Goal: Information Seeking & Learning: Learn about a topic

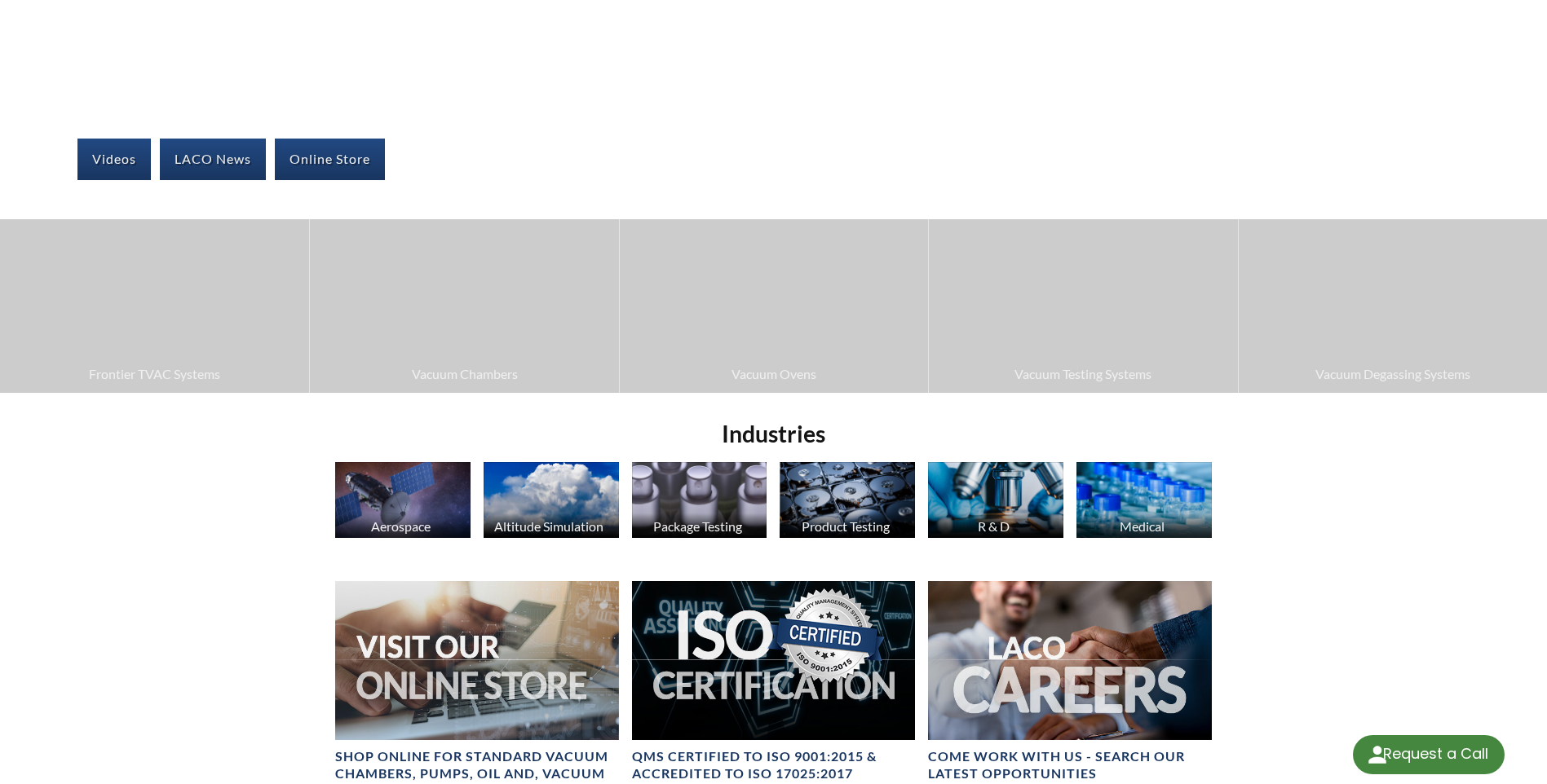
scroll to position [82, 0]
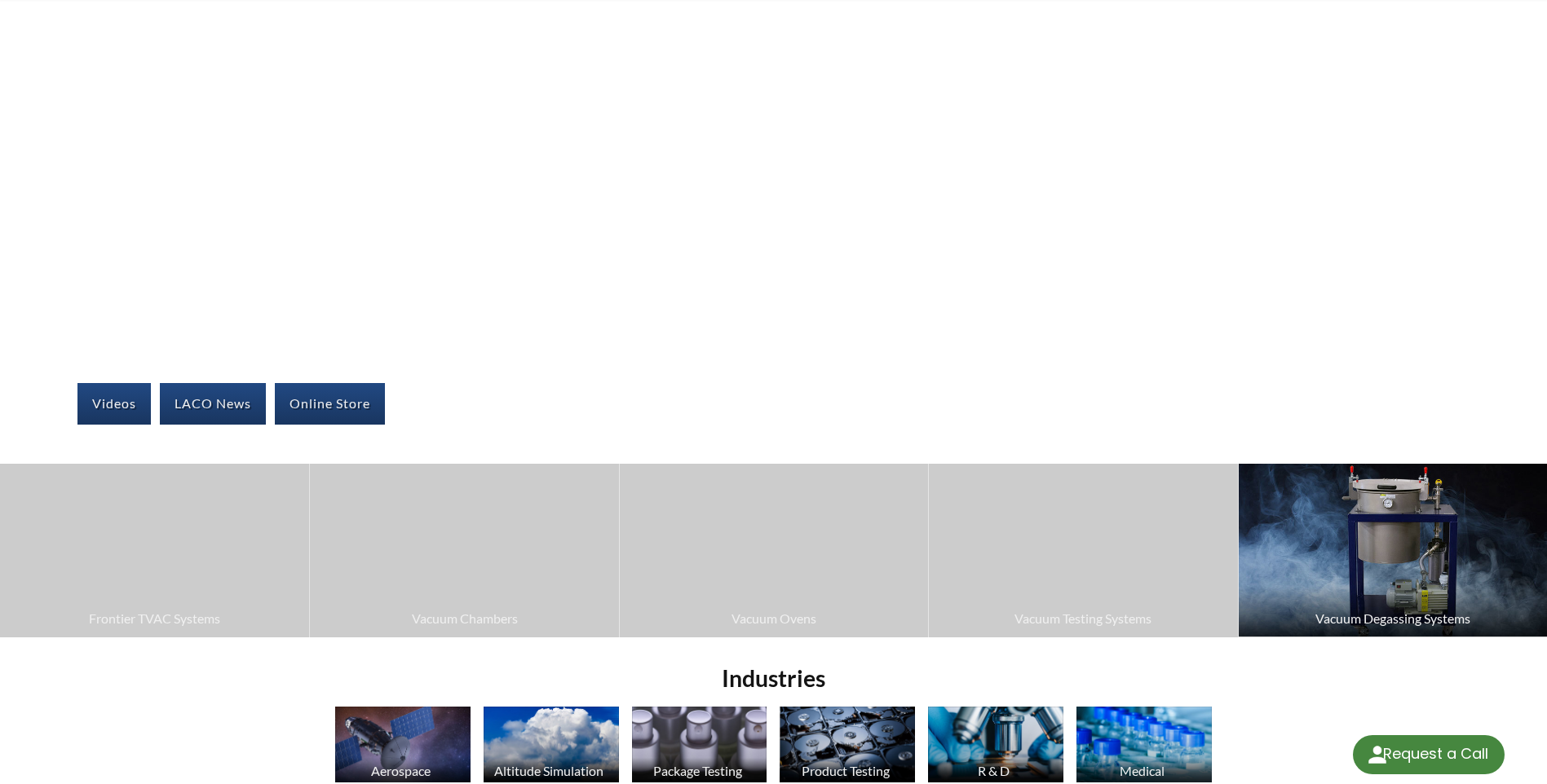
click at [1360, 621] on span "Vacuum Degassing Systems" at bounding box center [1392, 619] width 292 height 21
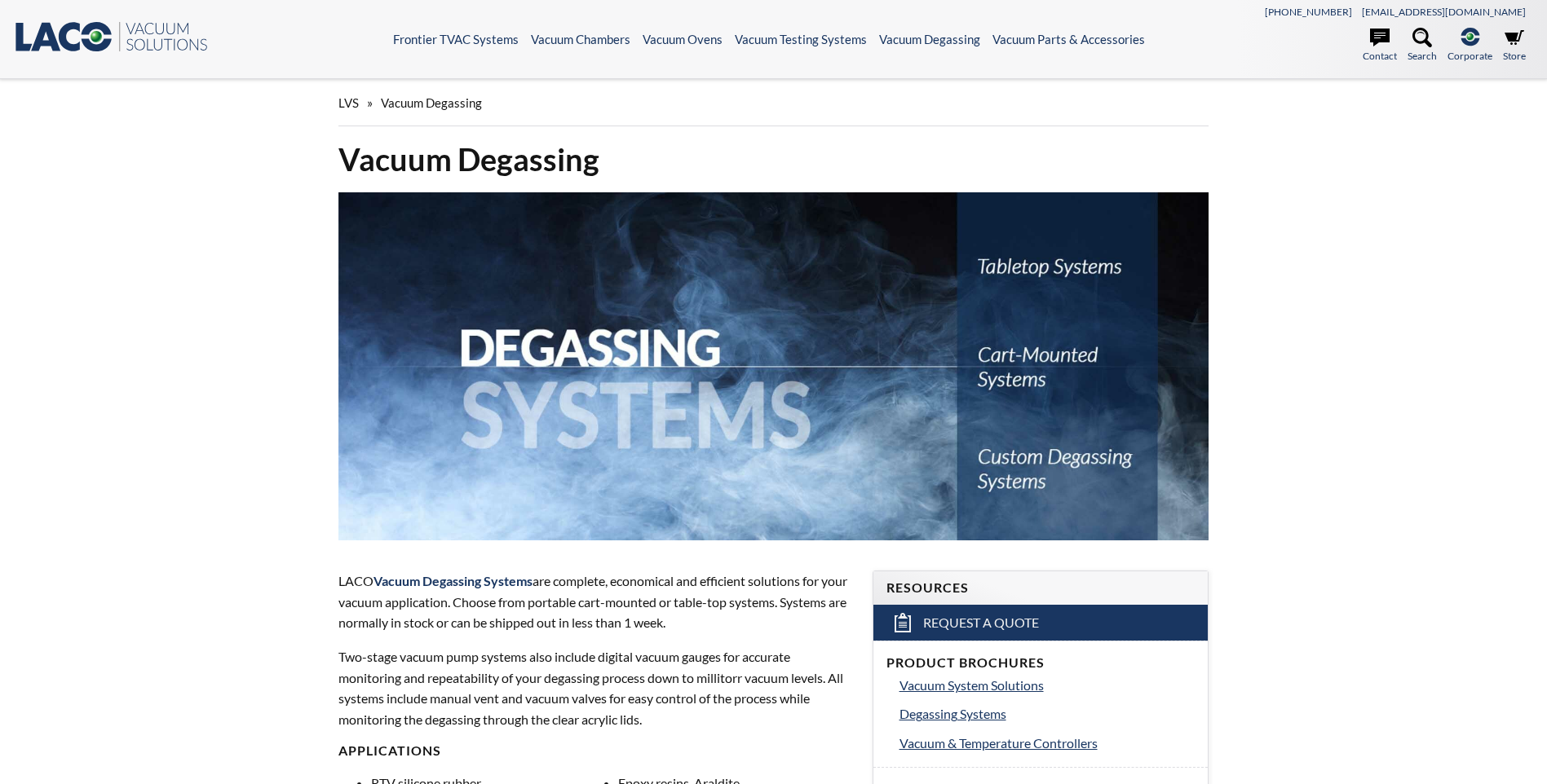
select select "Widget de traducción de idiomas"
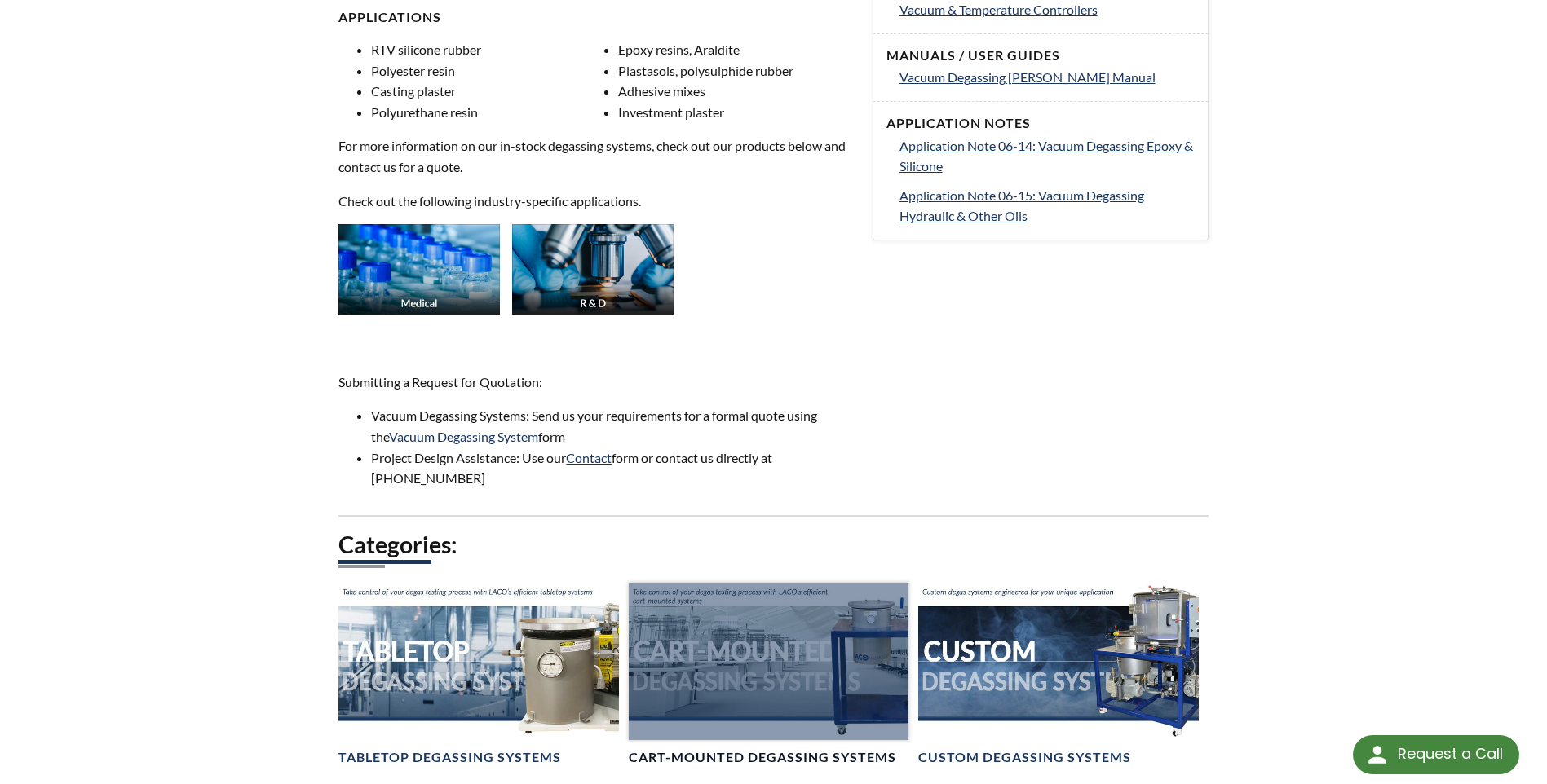
scroll to position [896, 0]
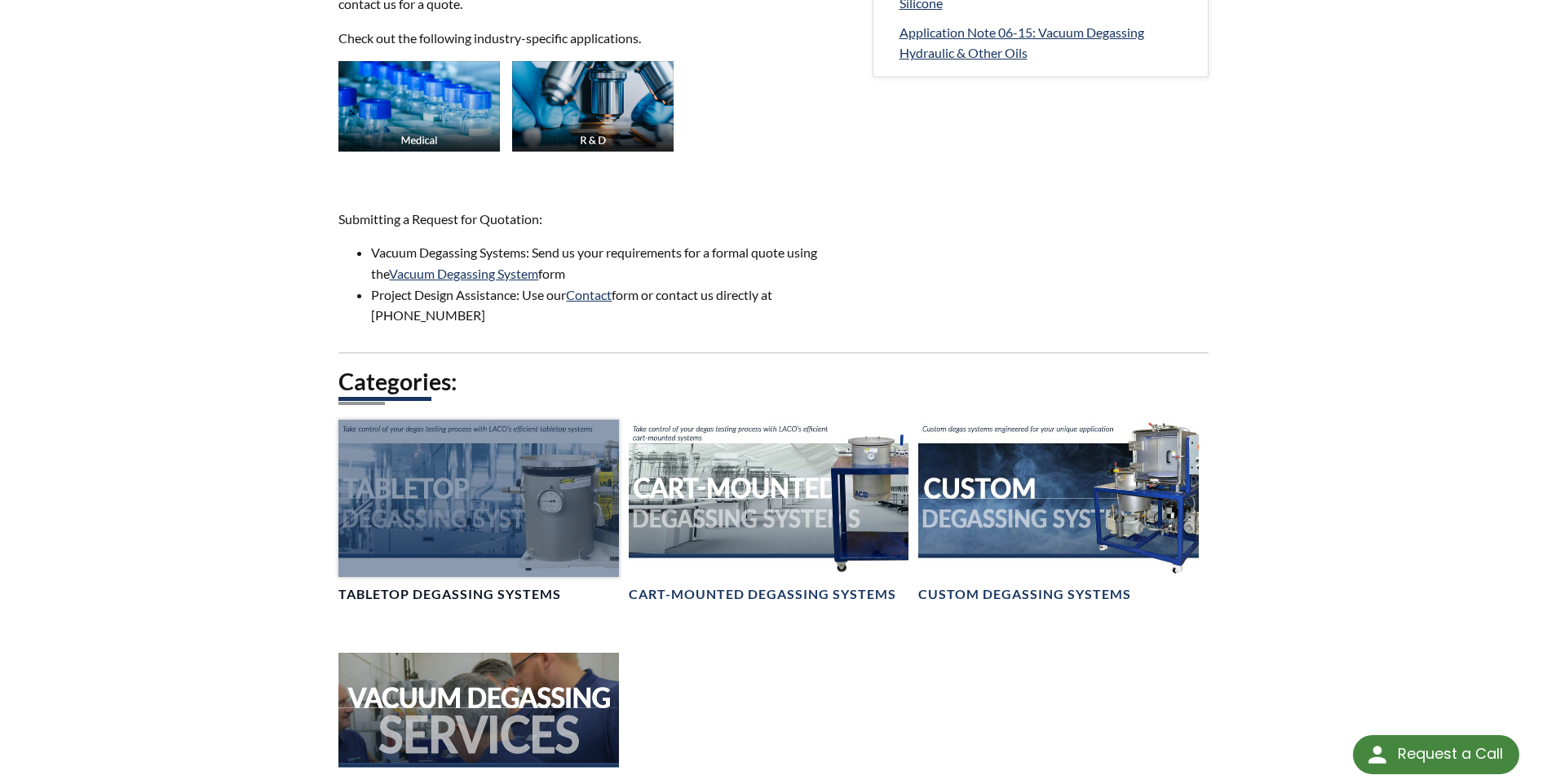
click at [453, 497] on div at bounding box center [478, 498] width 279 height 157
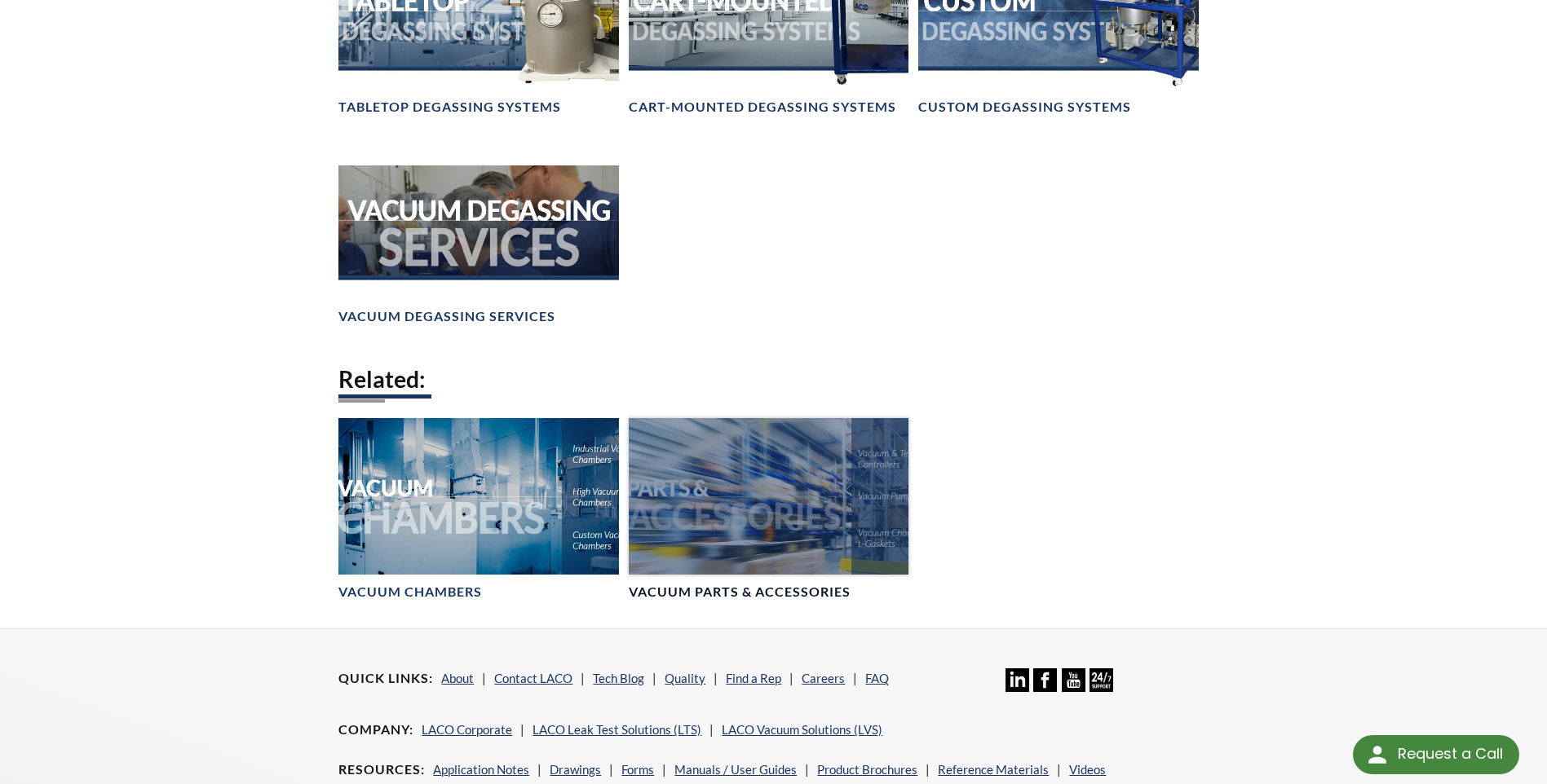
scroll to position [1385, 0]
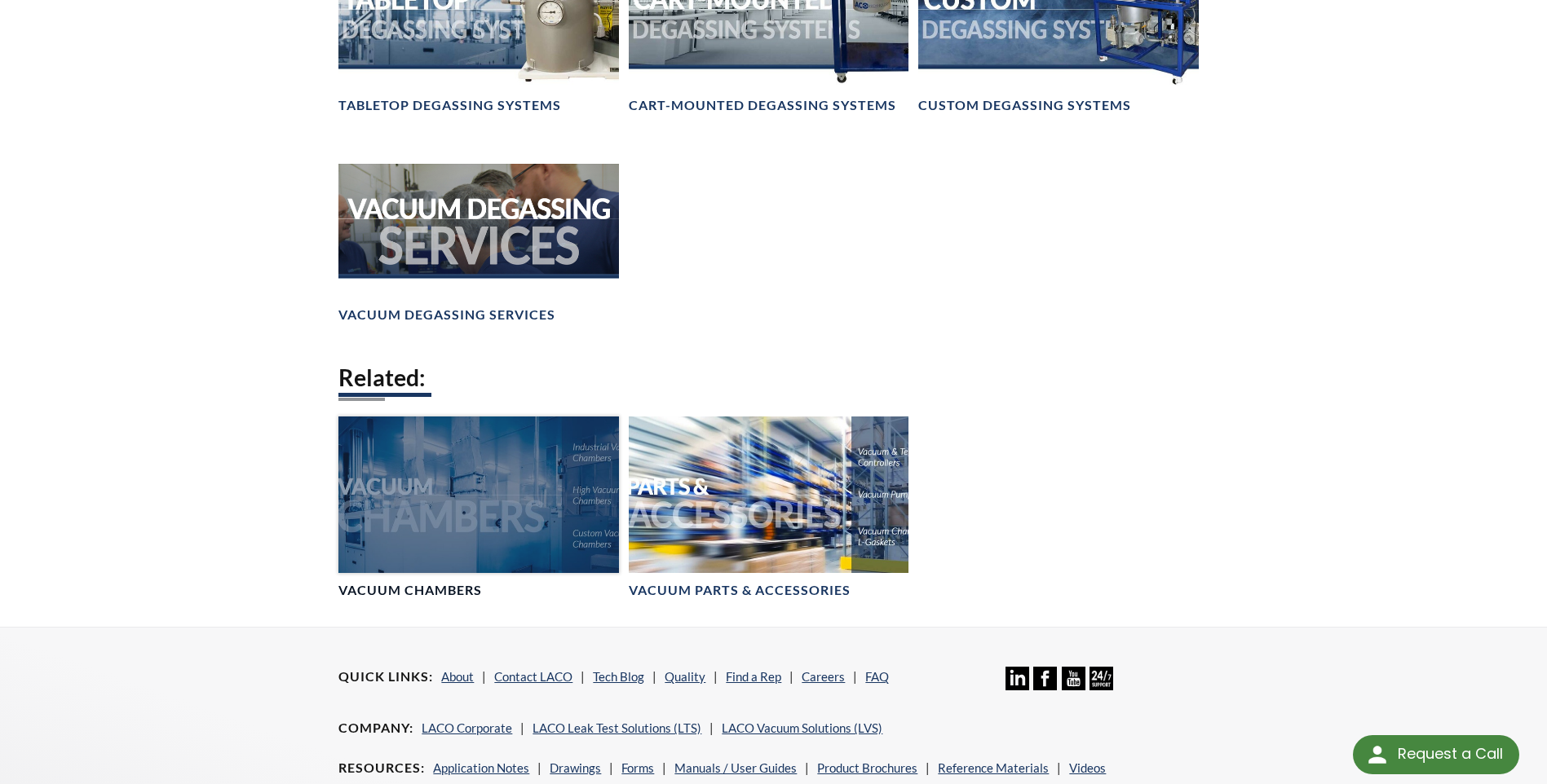
click at [442, 579] on link "Vacuum Chambers" at bounding box center [478, 508] width 279 height 183
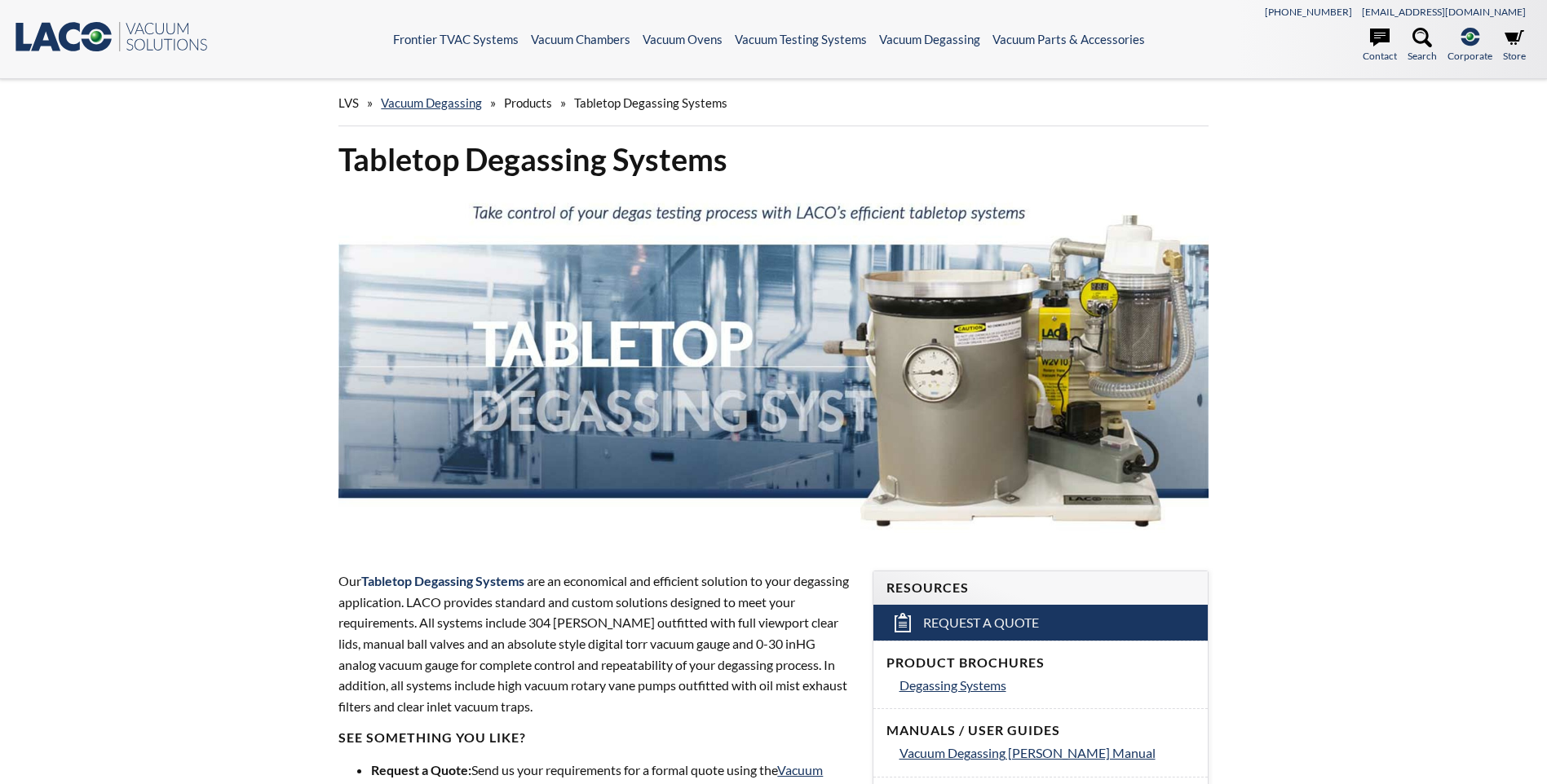
select select "Widget de traducción de idiomas"
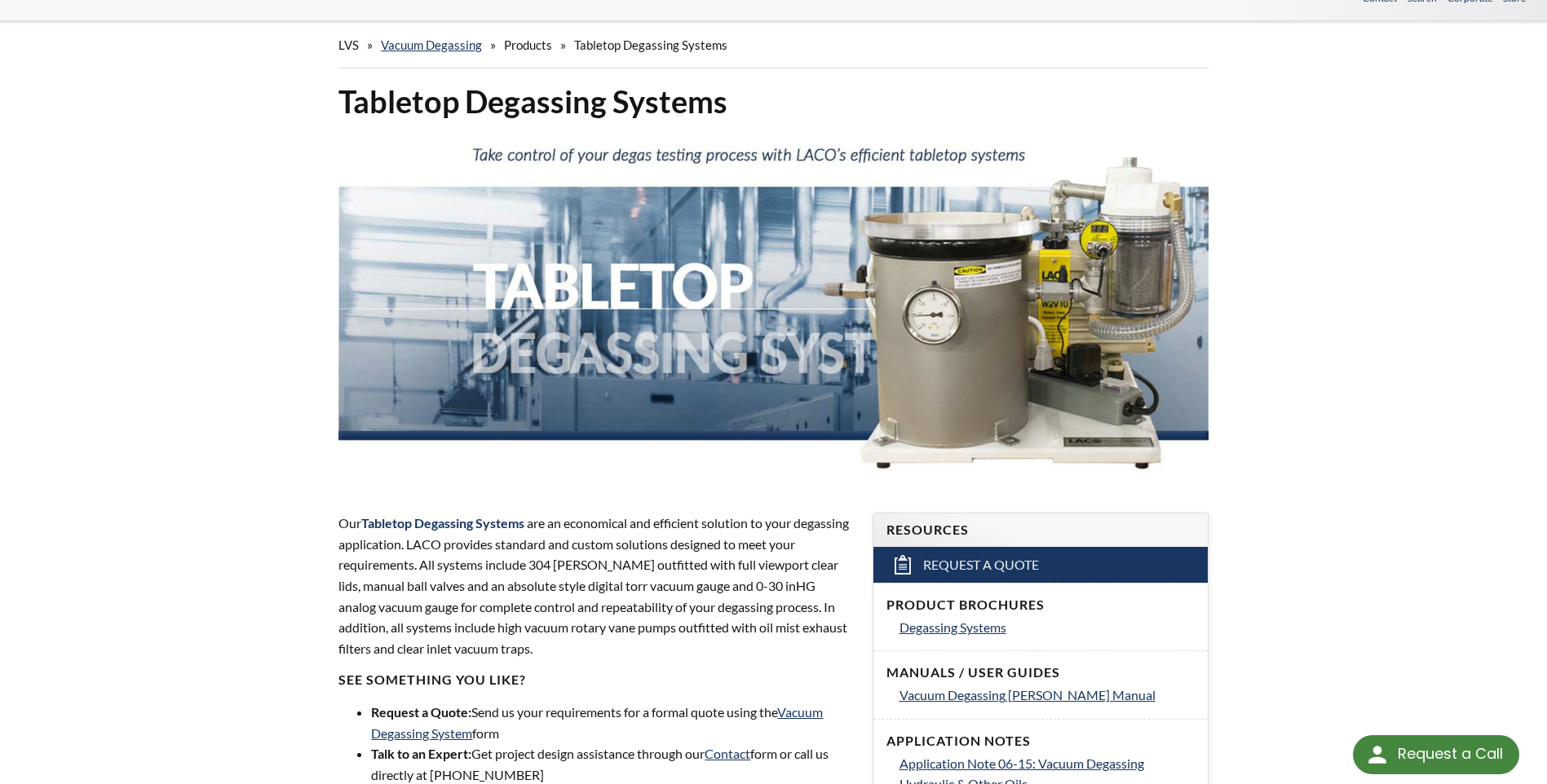
scroll to position [163, 0]
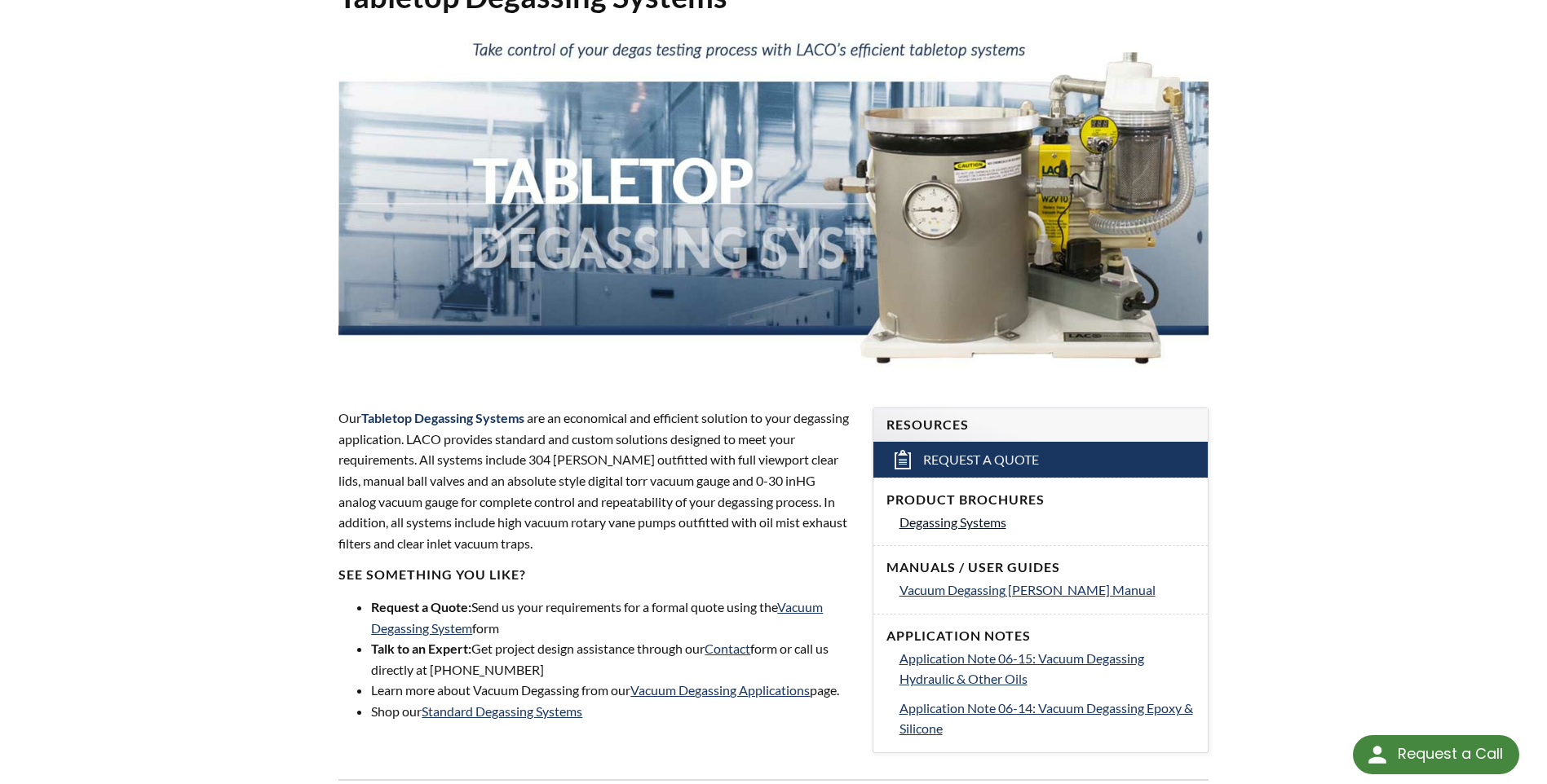
click at [941, 521] on span "Degassing Systems" at bounding box center [952, 522] width 107 height 16
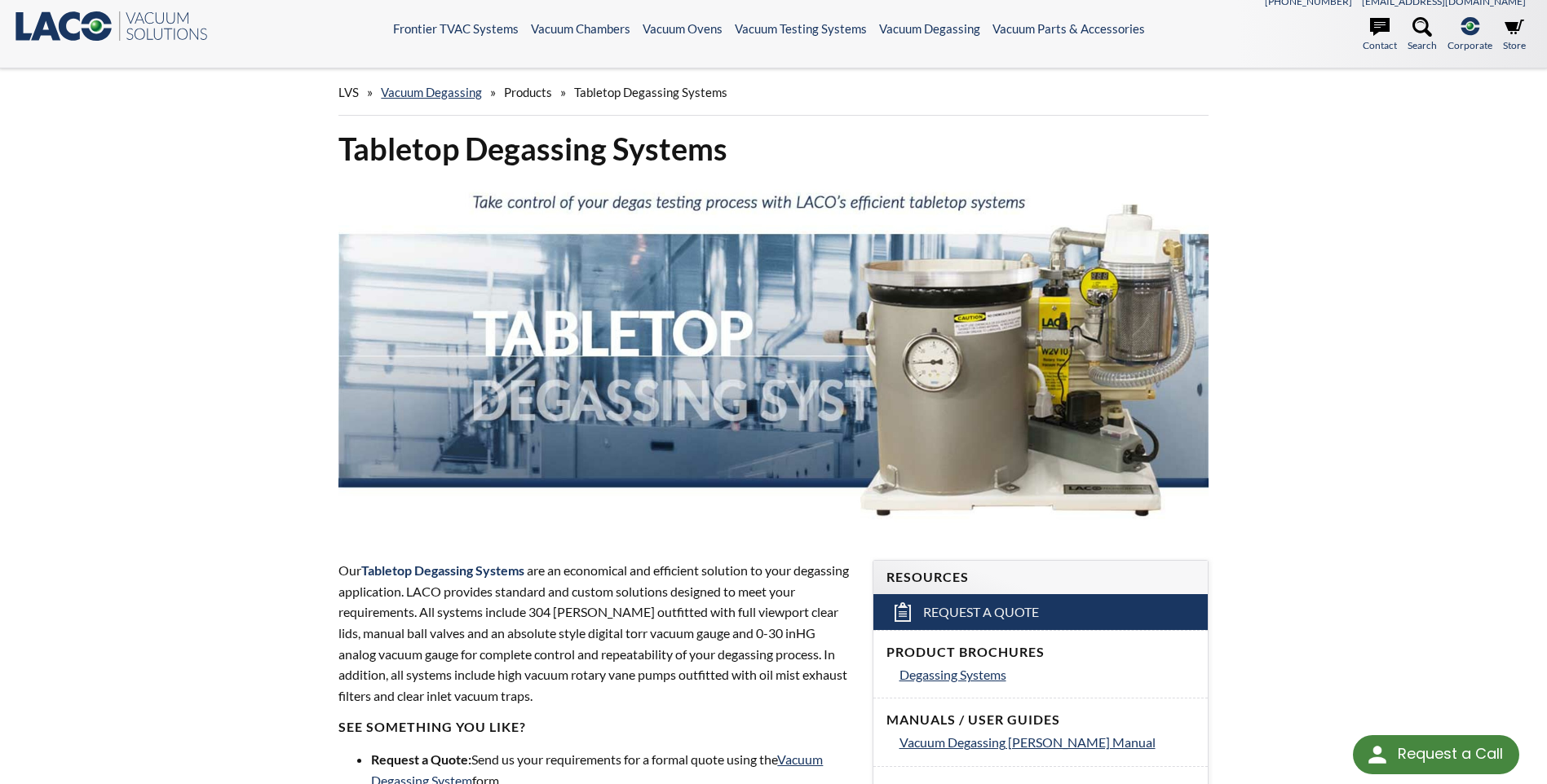
scroll to position [0, 0]
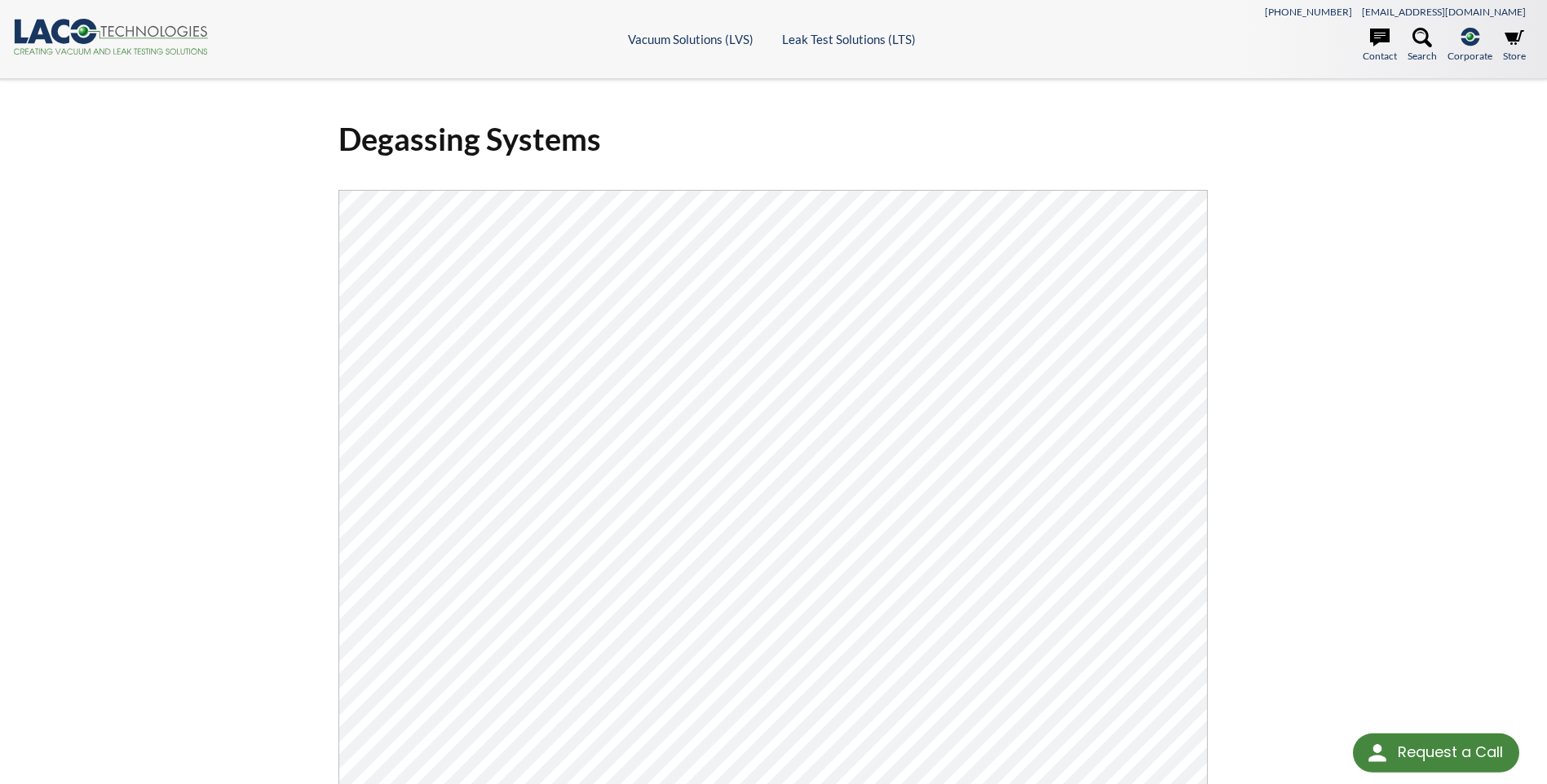
select select "Widget de traducción de idiomas"
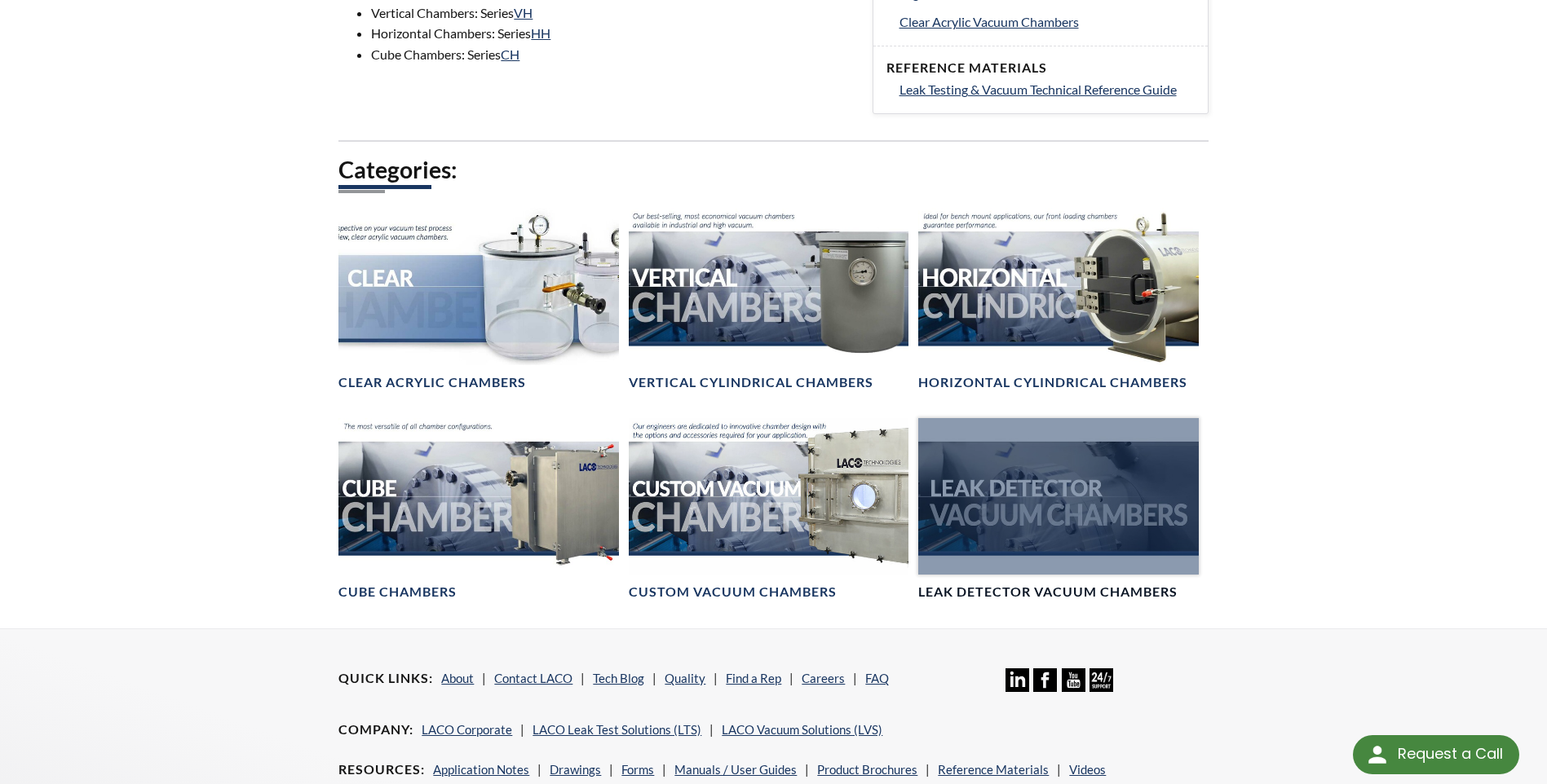
scroll to position [815, 0]
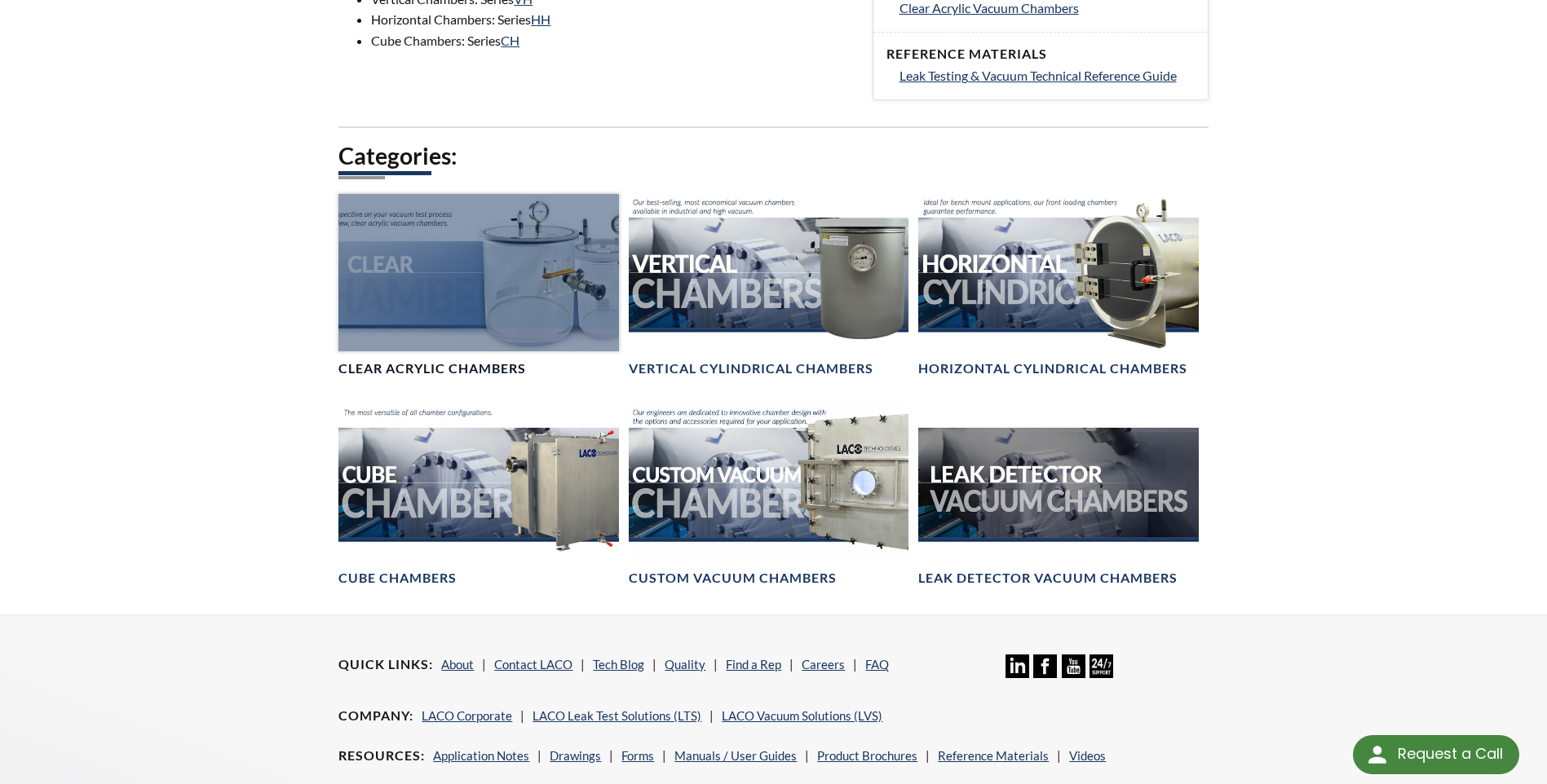
click at [421, 367] on h4 "Clear Acrylic Chambers" at bounding box center [431, 368] width 188 height 17
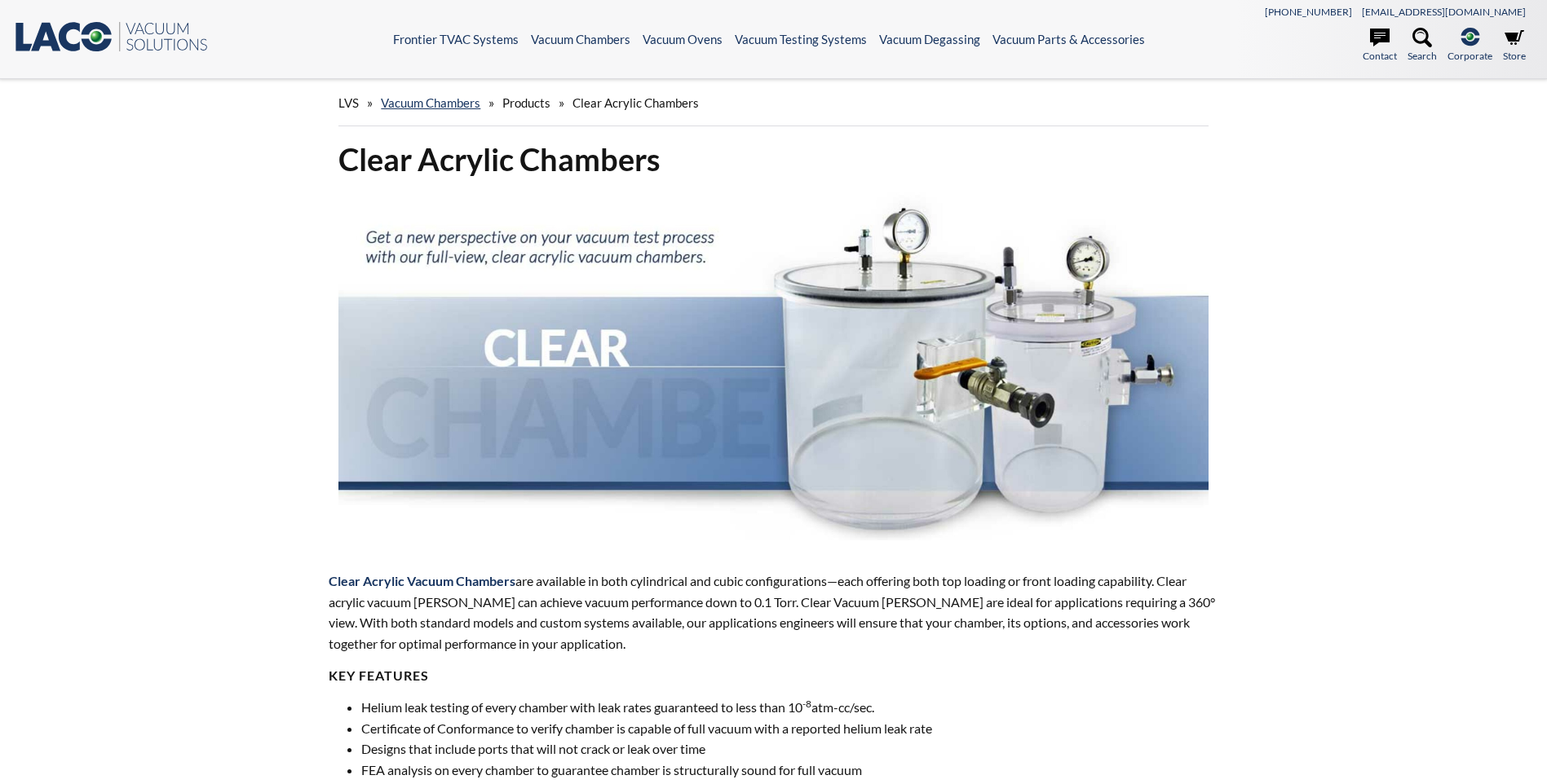
select select "Widget de traducción de idiomas"
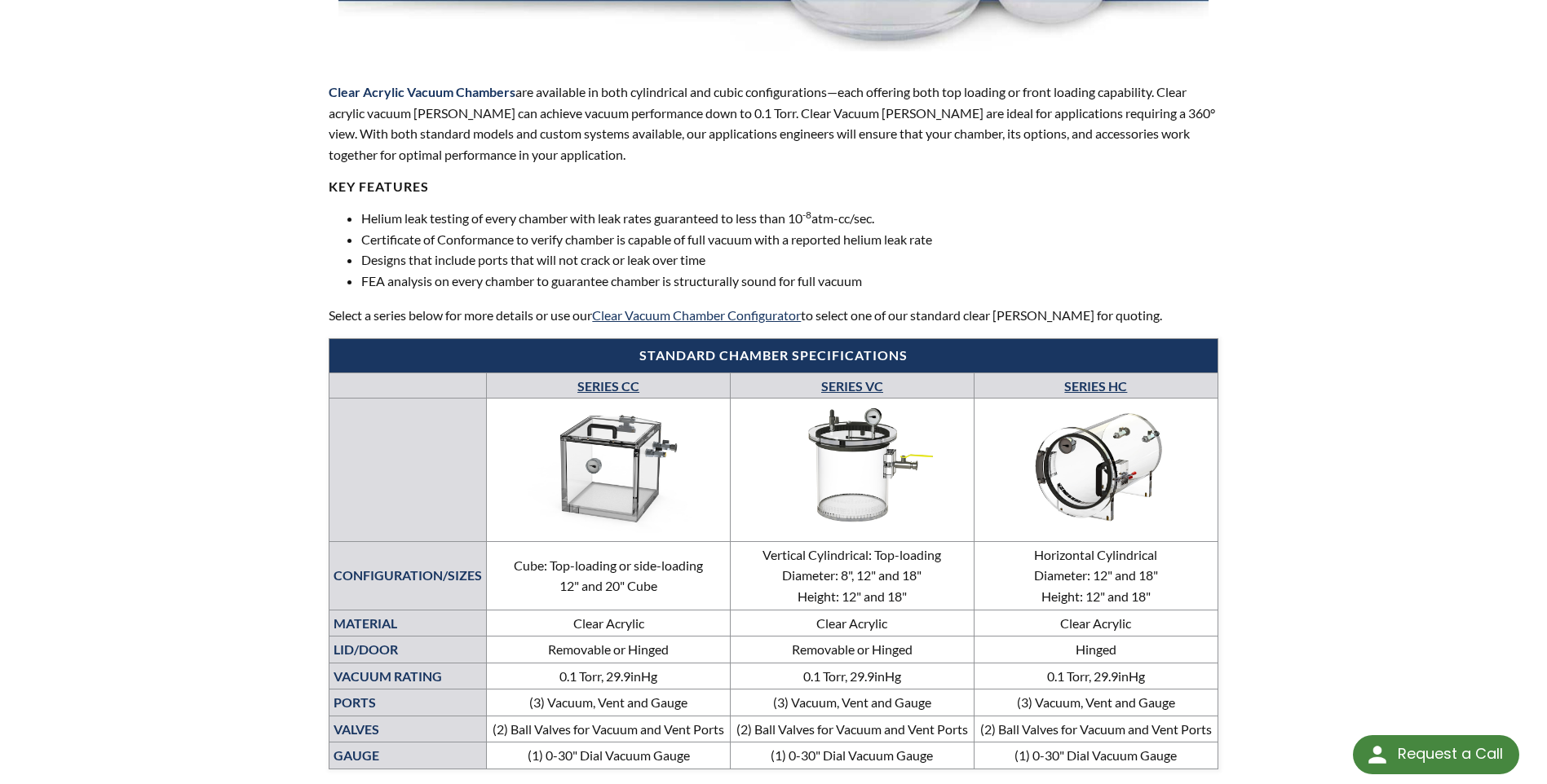
scroll to position [652, 0]
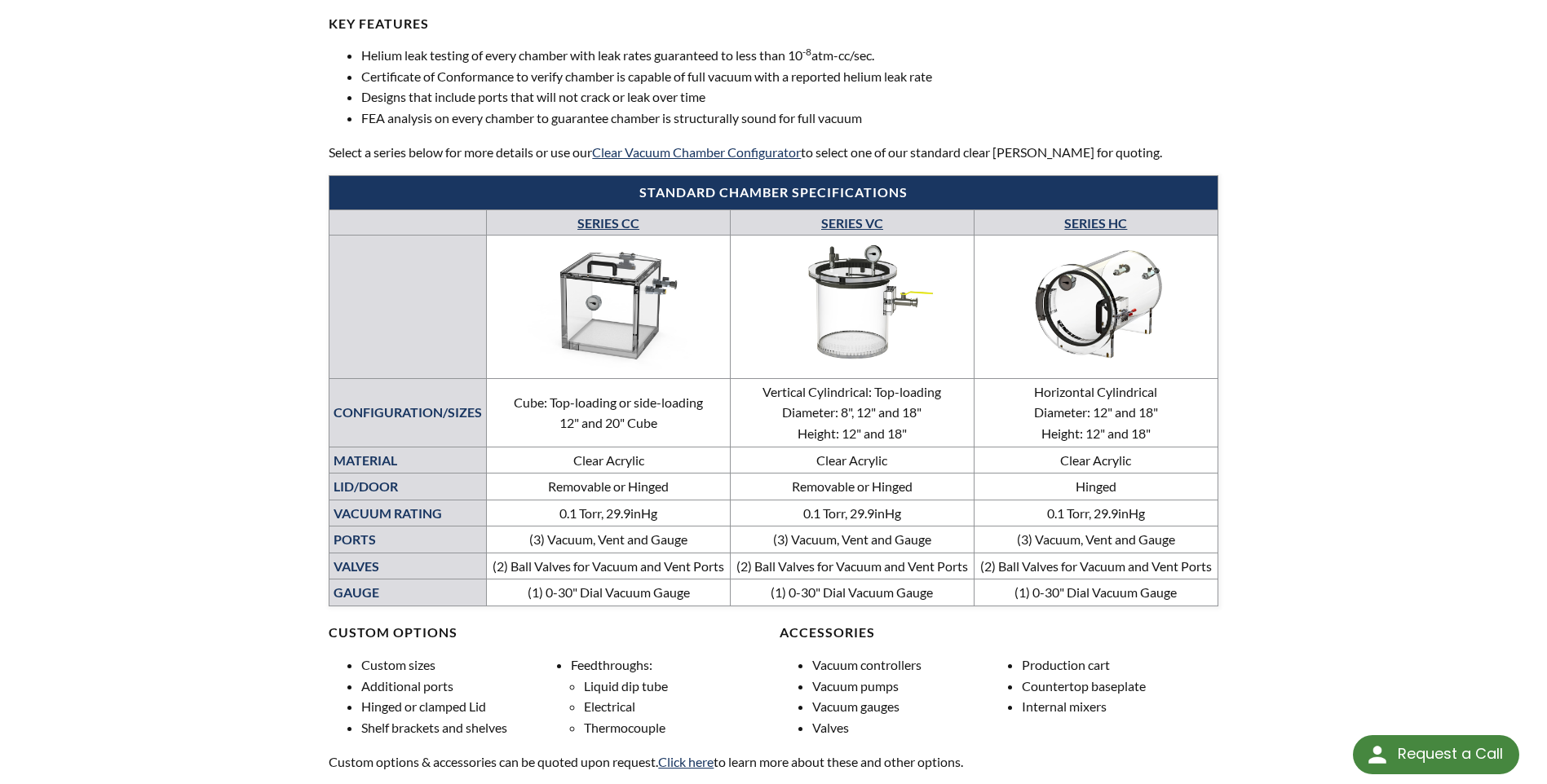
click at [608, 223] on link "SERIES CC" at bounding box center [608, 222] width 62 height 16
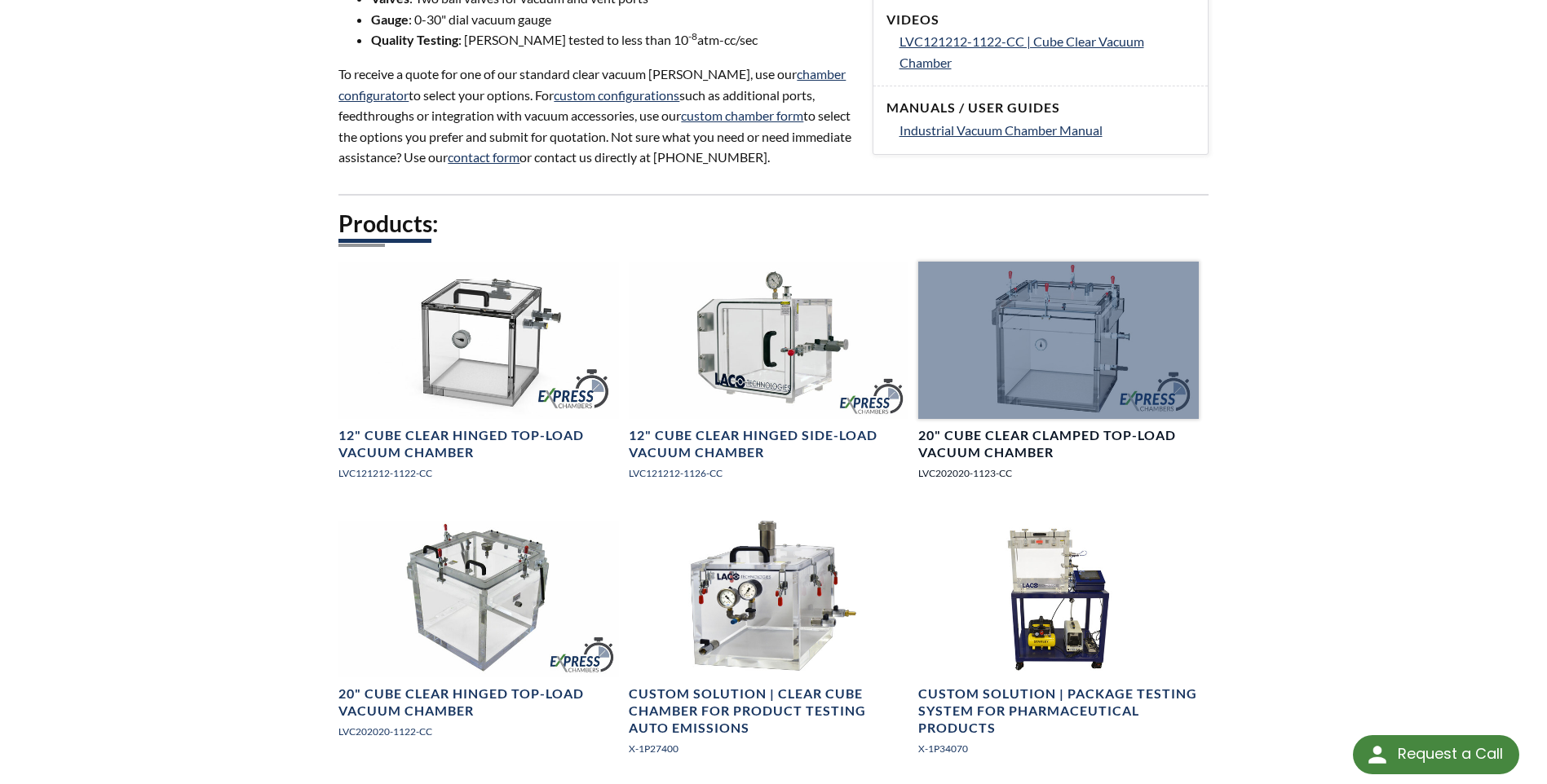
scroll to position [815, 0]
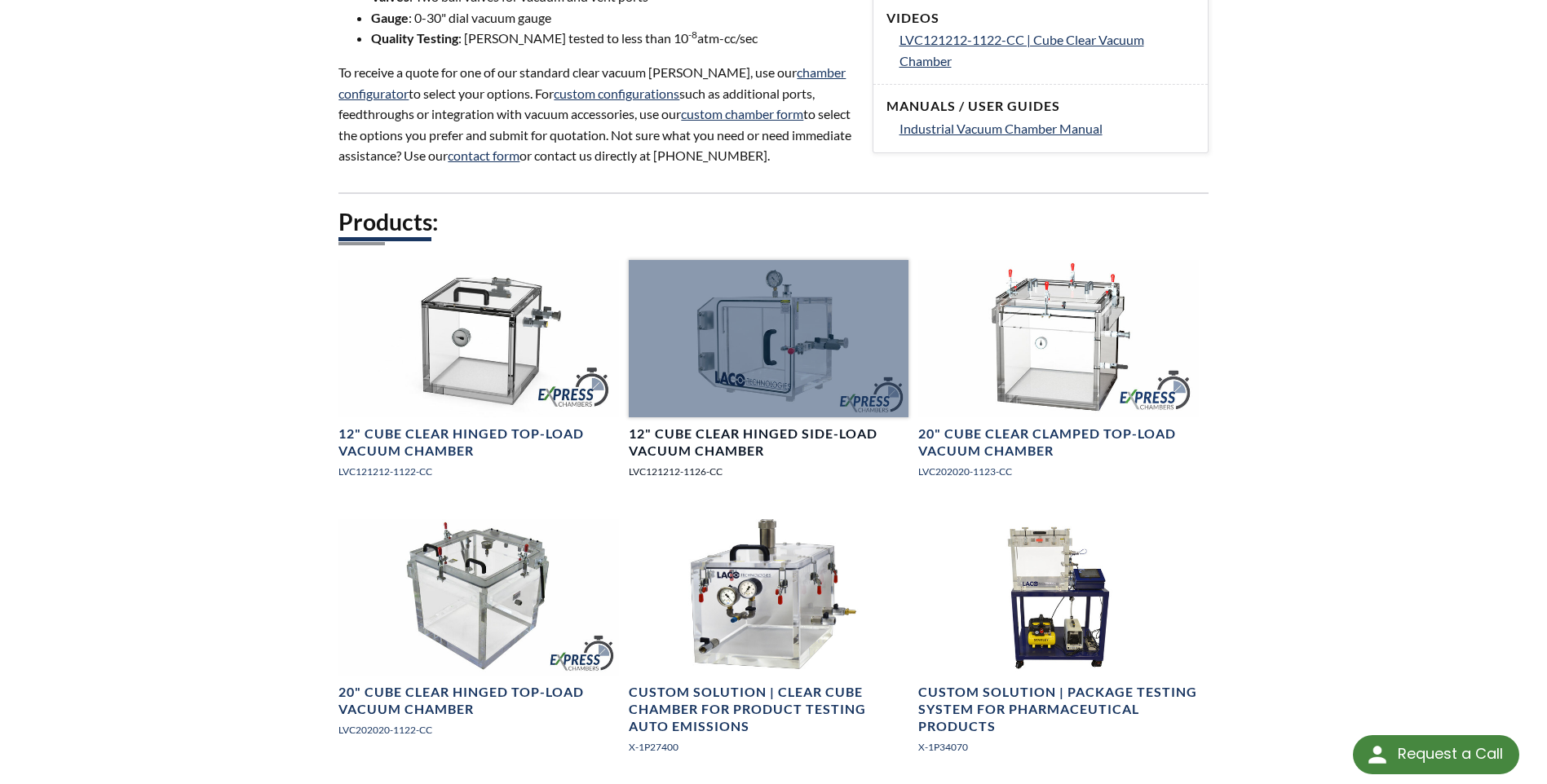
click at [721, 438] on h4 "12" Cube Clear Hinged Side-Load Vacuum Chamber" at bounding box center [769, 442] width 279 height 34
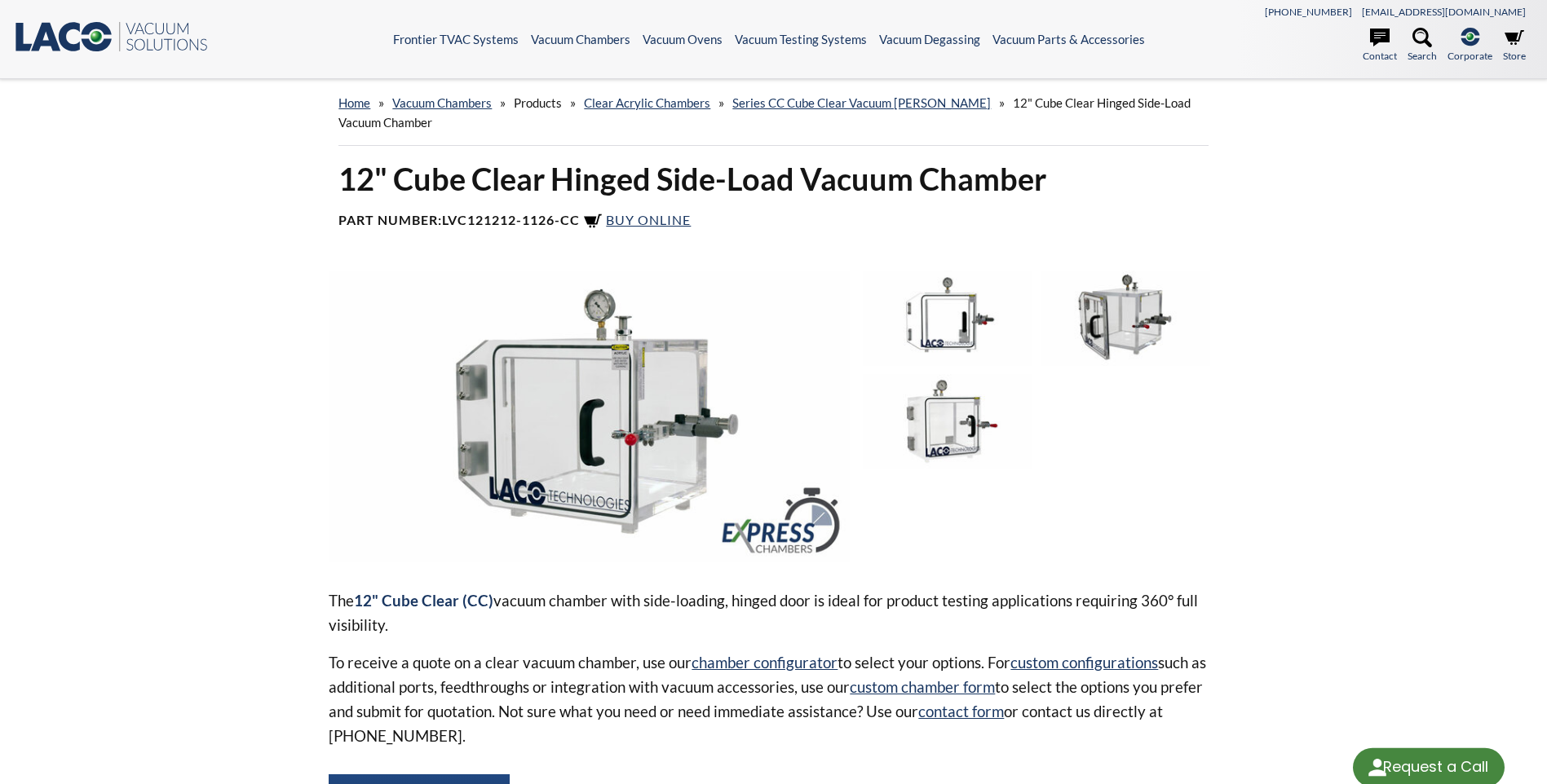
select select "Widget de traducción de idiomas"
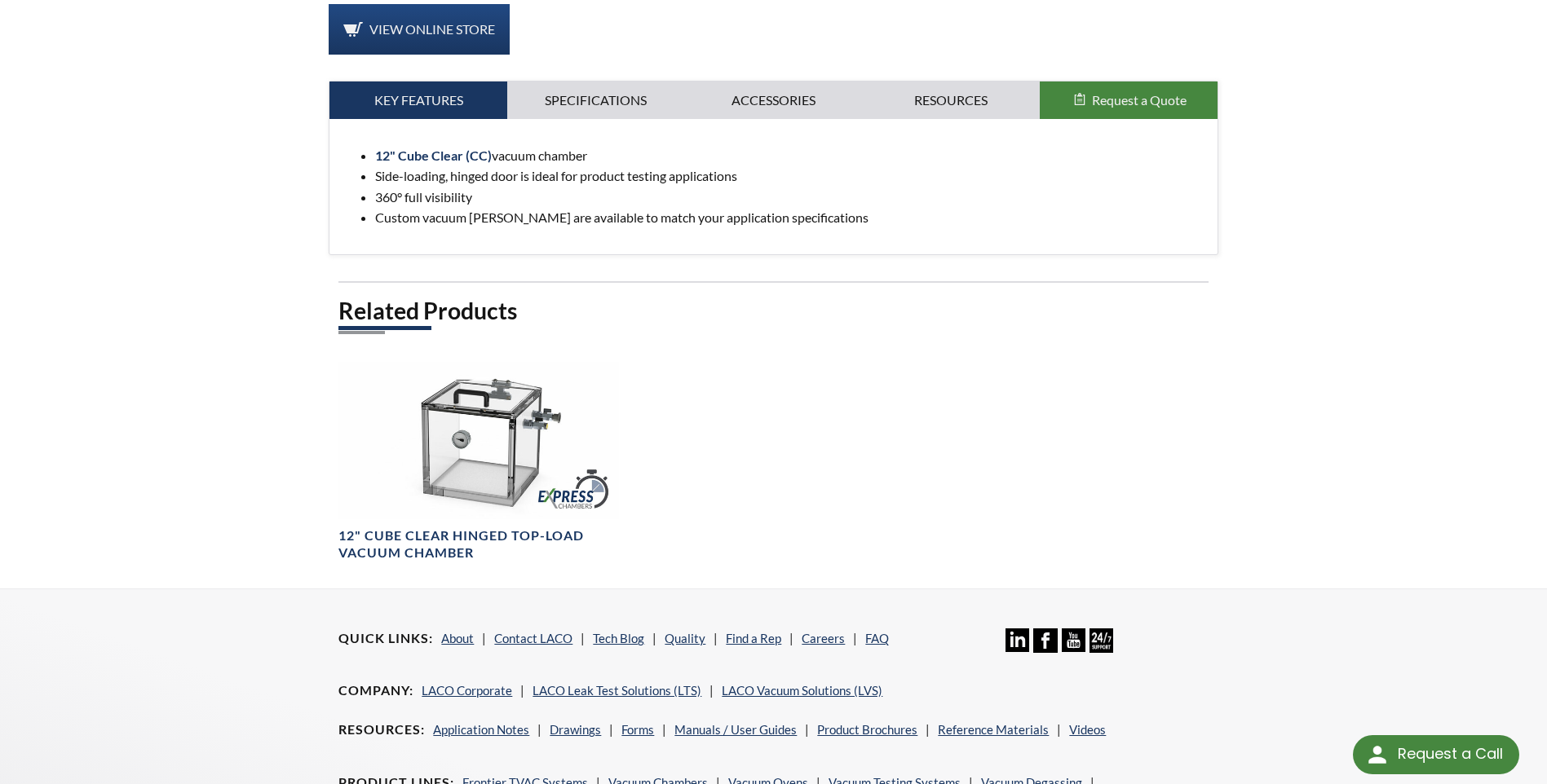
scroll to position [407, 0]
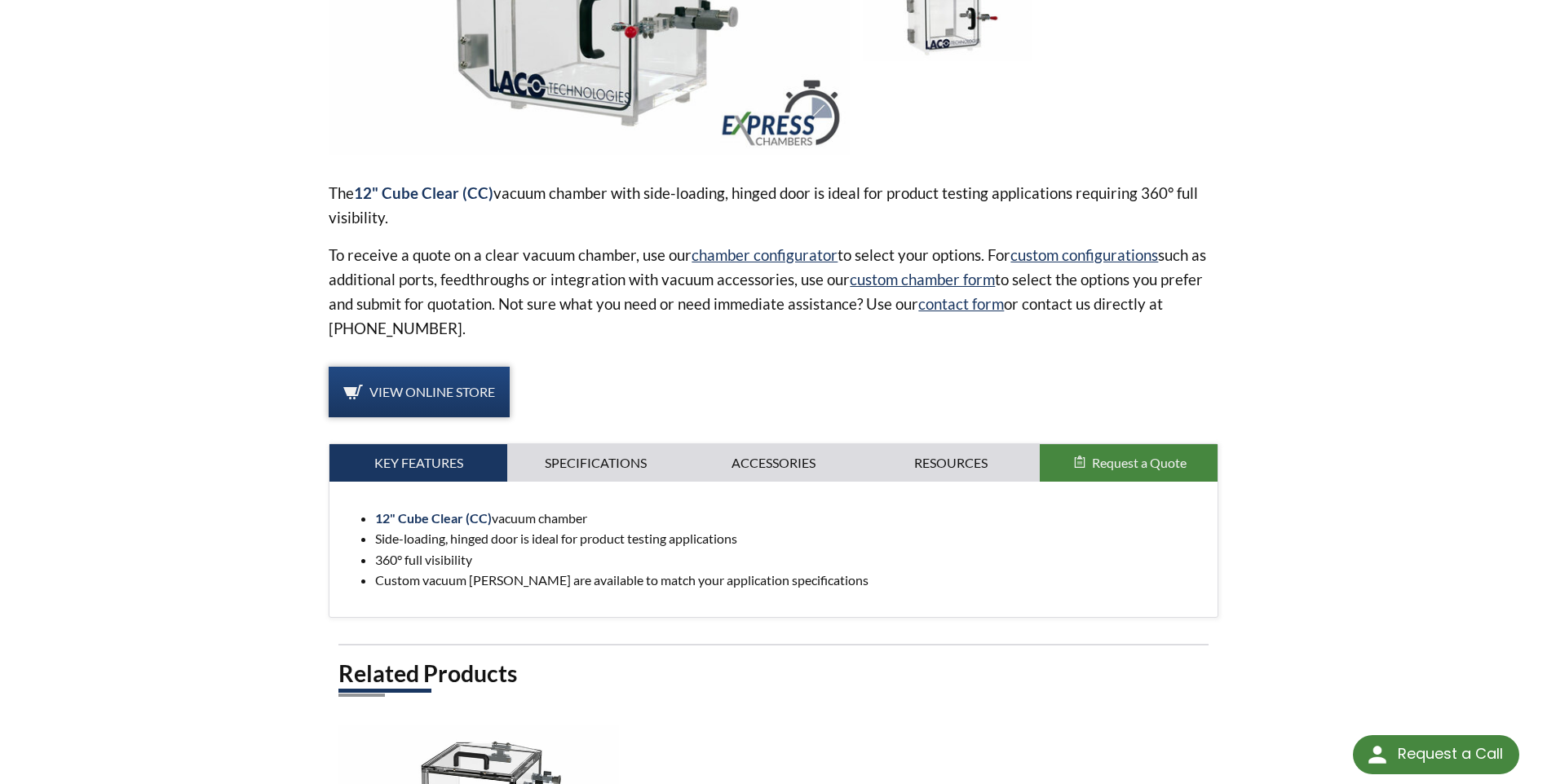
click at [441, 390] on span "View Online Store" at bounding box center [432, 392] width 126 height 16
